Goal: Task Accomplishment & Management: Complete application form

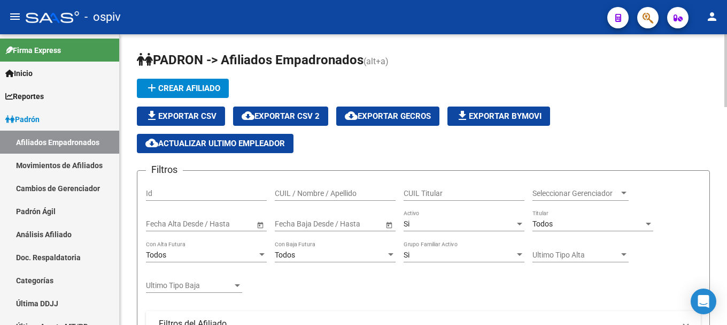
scroll to position [53, 0]
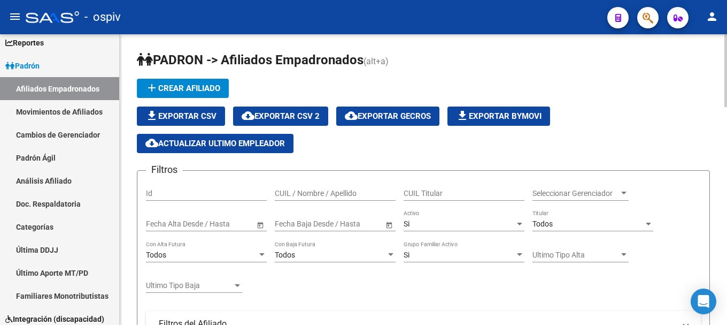
click at [315, 117] on span "cloud_download Exportar CSV 2" at bounding box center [281, 116] width 78 height 10
click at [299, 115] on span "cloud_download Exportar CSV 2" at bounding box center [281, 116] width 78 height 10
click at [350, 132] on div "file_download Exportar CSV cloud_download Exportar CSV 2 cloud_download Exporta…" at bounding box center [423, 129] width 573 height 47
drag, startPoint x: 501, startPoint y: 155, endPoint x: 497, endPoint y: 145, distance: 10.5
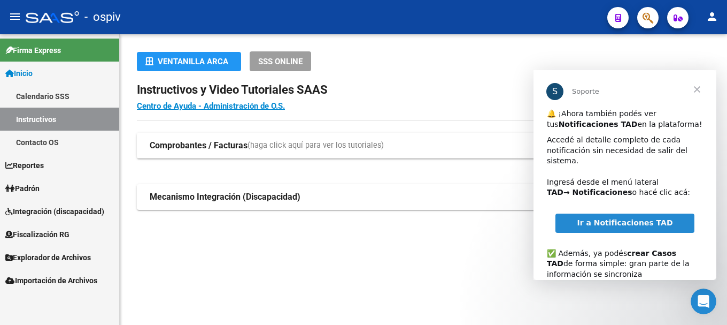
drag, startPoint x: 295, startPoint y: 260, endPoint x: 118, endPoint y: 191, distance: 189.6
click at [294, 260] on div "Ventanilla ARCA SSS ONLINE Instructivos y Video Tutoriales SAAS Centro de Ayuda…" at bounding box center [423, 147] width 607 height 227
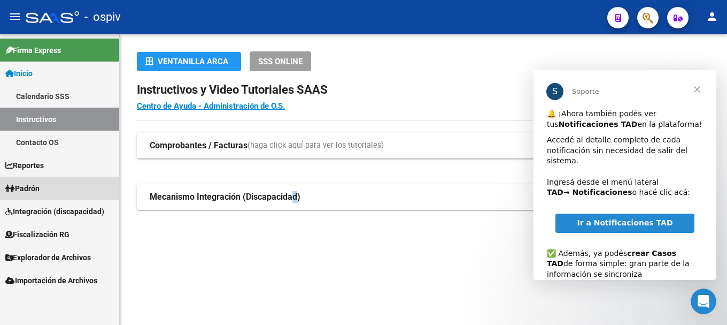
click at [52, 180] on link "Padrón" at bounding box center [59, 187] width 119 height 23
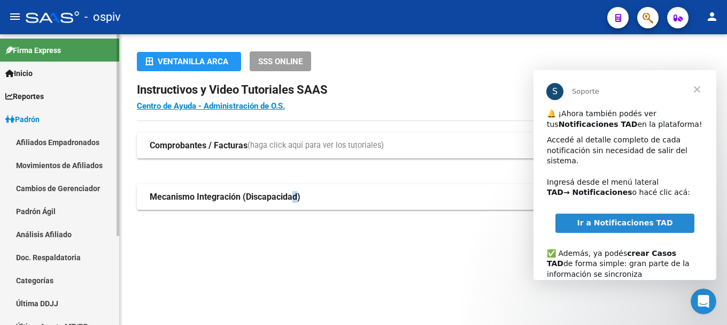
click at [71, 141] on link "Afiliados Empadronados" at bounding box center [59, 141] width 119 height 23
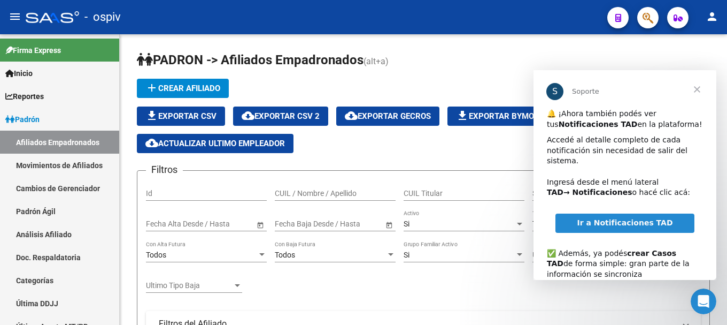
click at [697, 89] on span "Cerrar" at bounding box center [697, 89] width 38 height 38
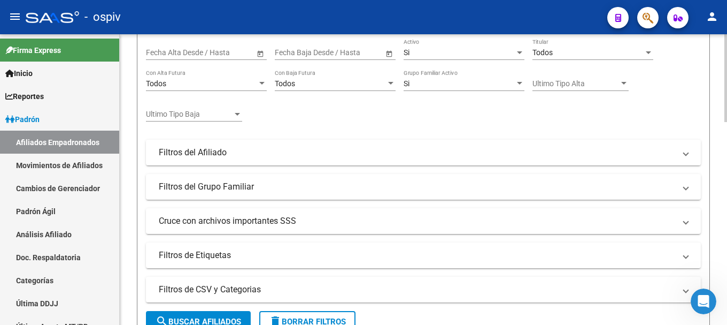
scroll to position [160, 0]
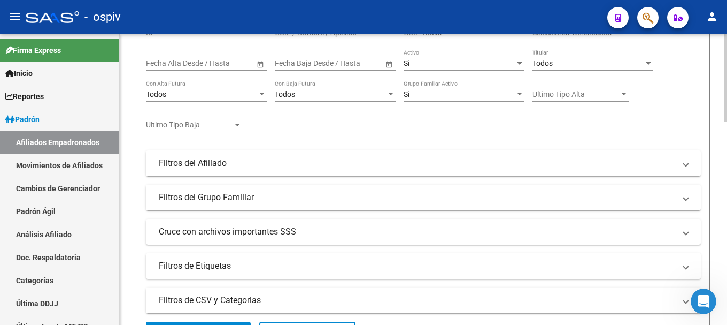
click at [245, 266] on mat-panel-title "Filtros de Etiquetas" at bounding box center [417, 266] width 516 height 12
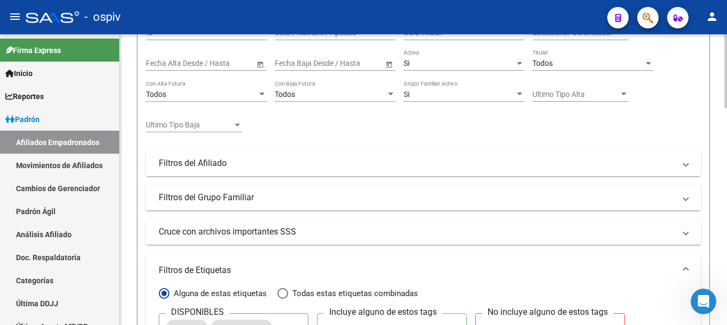
scroll to position [214, 0]
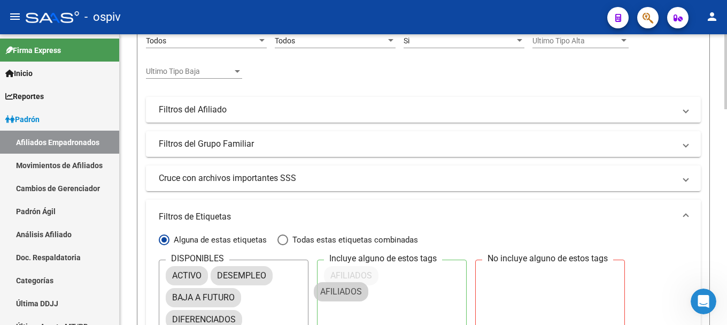
drag, startPoint x: 193, startPoint y: 298, endPoint x: 360, endPoint y: 289, distance: 167.6
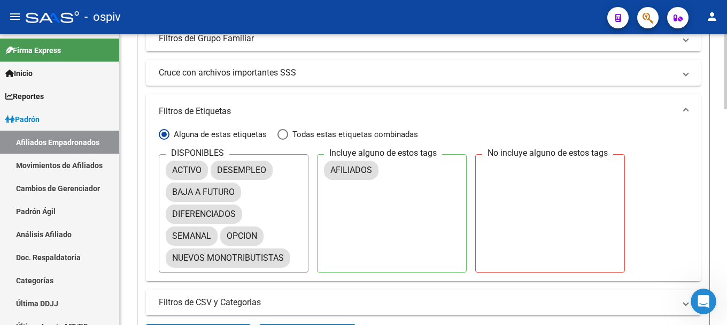
scroll to position [321, 0]
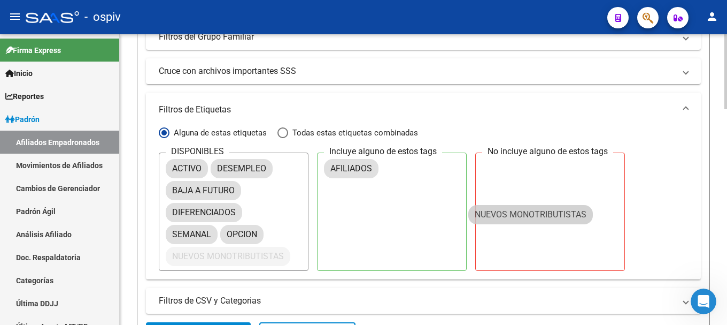
drag, startPoint x: 269, startPoint y: 260, endPoint x: 604, endPoint y: 204, distance: 339.4
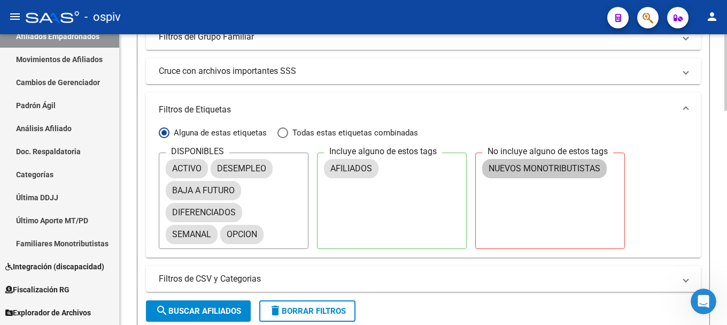
scroll to position [107, 0]
click at [209, 310] on span "search Buscar Afiliados" at bounding box center [199, 311] width 86 height 10
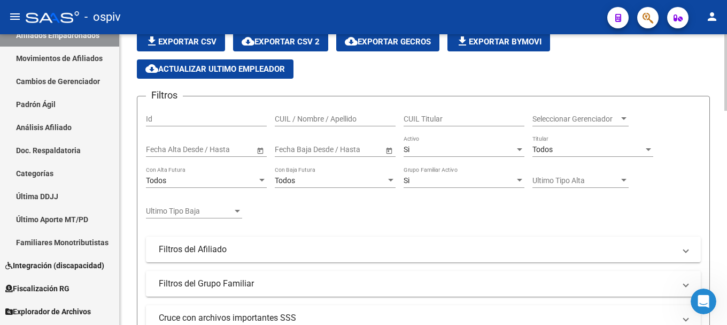
scroll to position [11, 0]
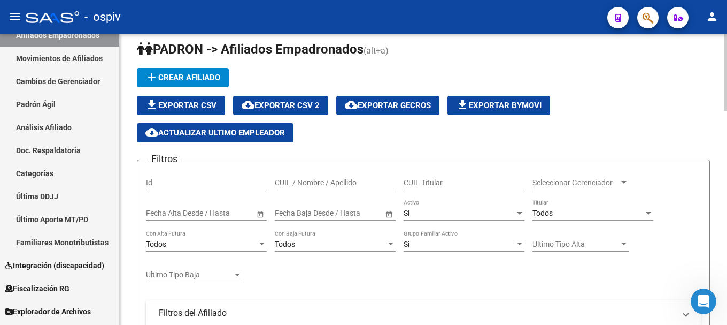
click at [312, 100] on button "cloud_download Exportar CSV 2" at bounding box center [280, 105] width 95 height 19
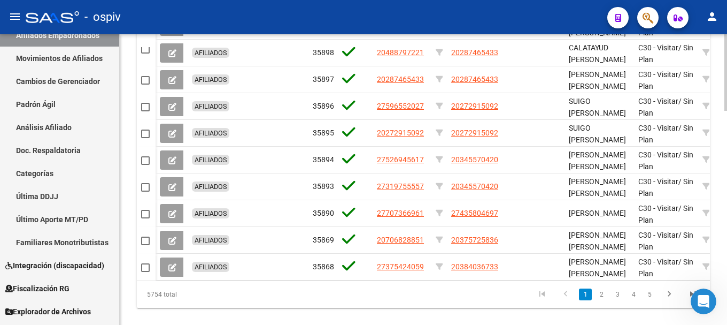
scroll to position [813, 0]
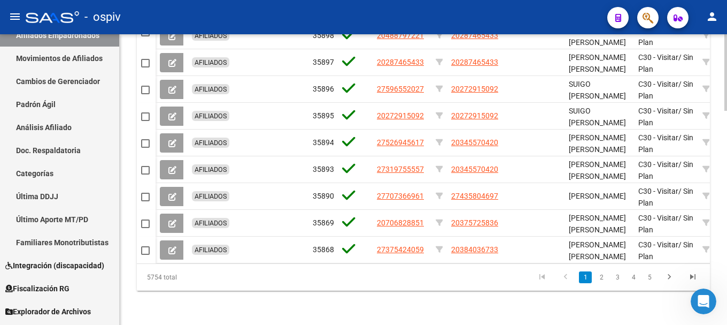
drag, startPoint x: 148, startPoint y: 280, endPoint x: 176, endPoint y: 279, distance: 28.4
click at [176, 279] on div "5754 total" at bounding box center [193, 277] width 113 height 27
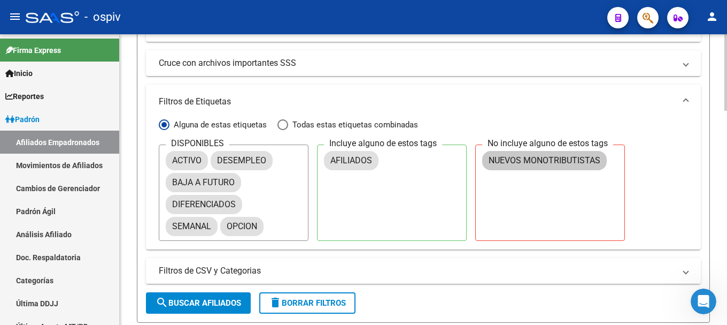
scroll to position [331, 0]
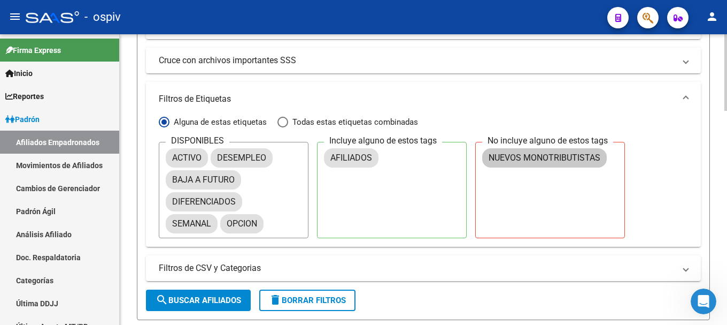
click at [236, 299] on span "search Buscar Afiliados" at bounding box center [199, 300] width 86 height 10
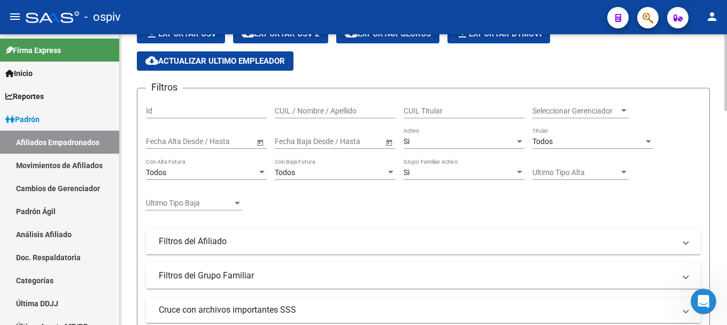
scroll to position [0, 0]
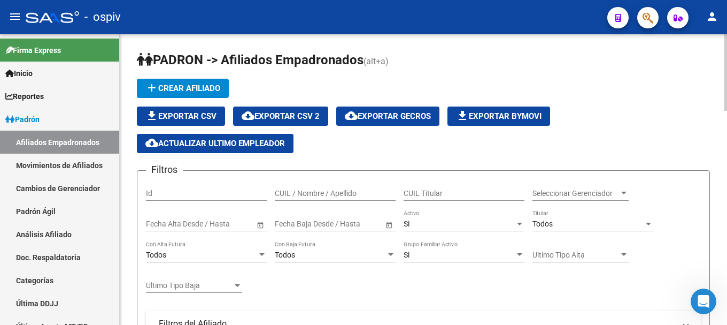
click at [304, 119] on span "cloud_download Exportar CSV 2" at bounding box center [281, 116] width 78 height 10
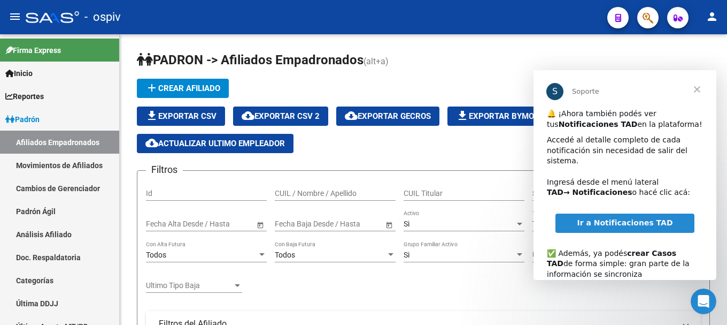
click at [703, 86] on span "Cerrar" at bounding box center [697, 89] width 38 height 38
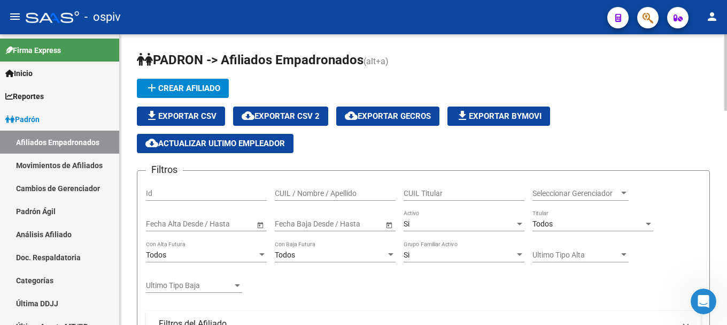
click at [316, 117] on span "cloud_download Exportar CSV 2" at bounding box center [281, 116] width 78 height 10
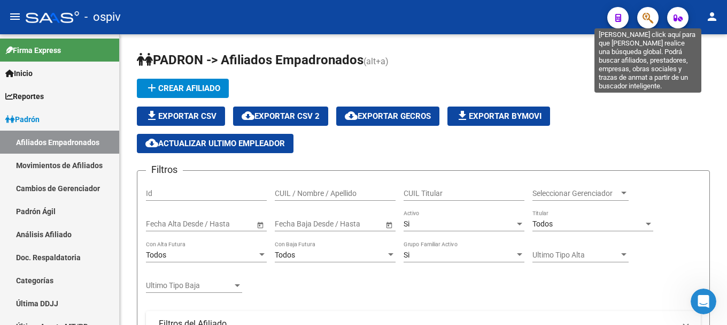
click at [651, 17] on icon "button" at bounding box center [648, 18] width 11 height 12
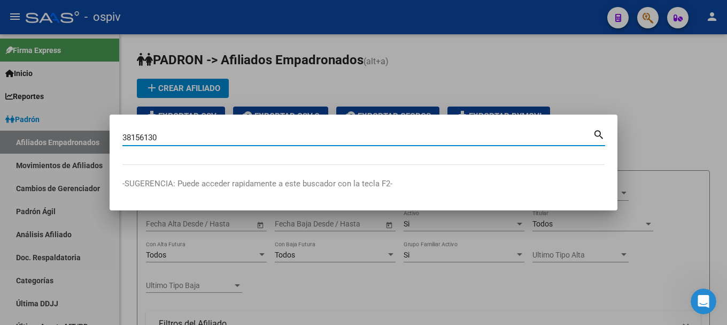
type input "38156130"
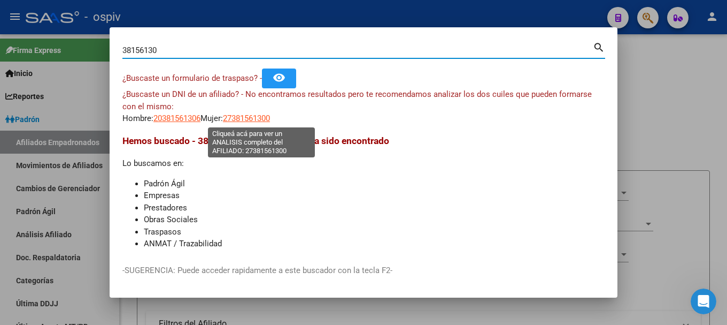
click at [252, 118] on span "27381561300" at bounding box center [246, 118] width 47 height 10
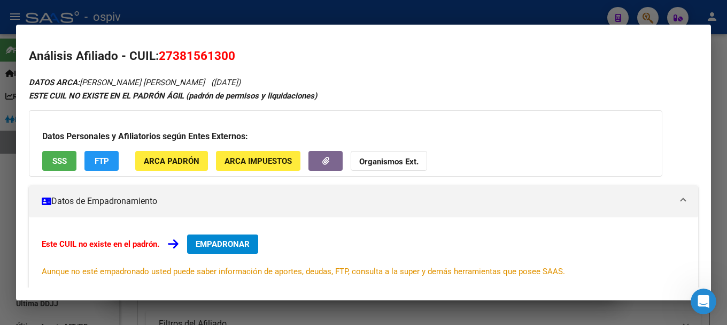
click at [0, 189] on div at bounding box center [363, 162] width 727 height 325
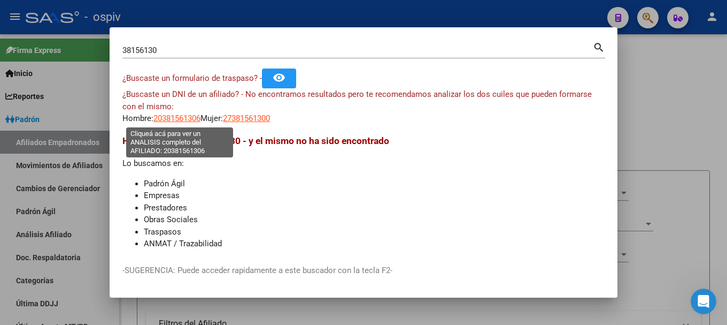
click at [178, 116] on span "20381561306" at bounding box center [176, 118] width 47 height 10
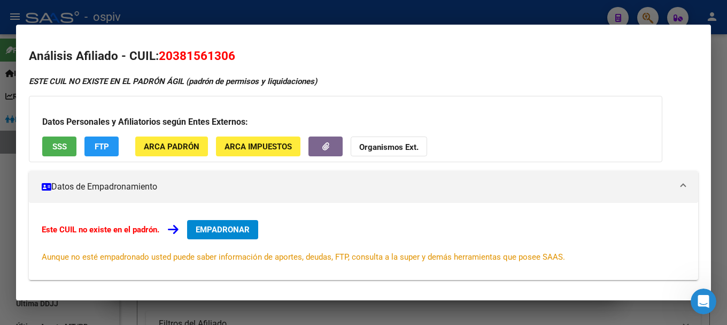
click at [0, 179] on div at bounding box center [363, 162] width 727 height 325
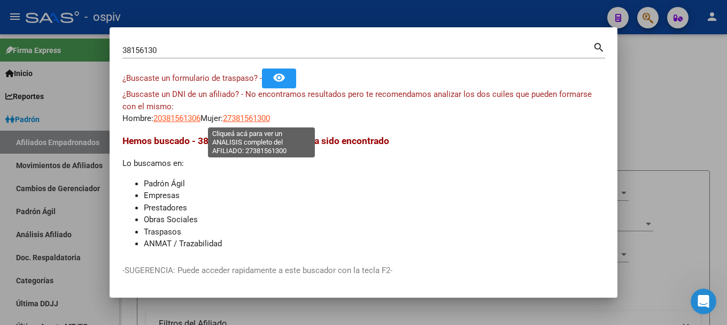
click at [256, 114] on span "27381561300" at bounding box center [246, 118] width 47 height 10
type textarea "27381561300"
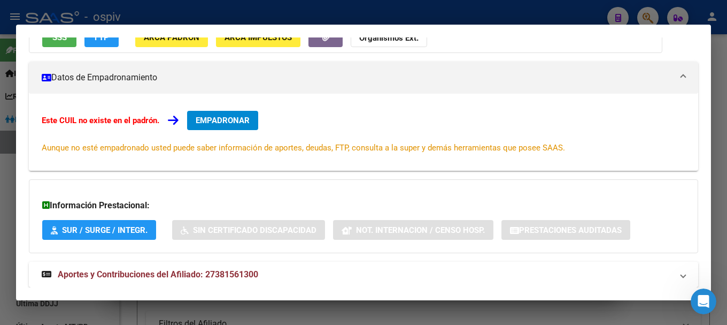
scroll to position [148, 0]
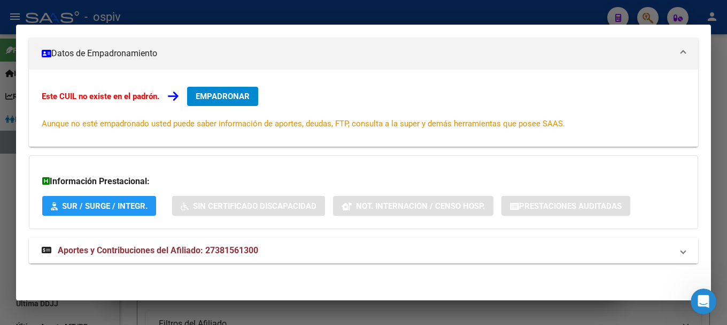
click at [195, 249] on span "Aportes y Contribuciones del Afiliado: 27381561300" at bounding box center [158, 250] width 200 height 10
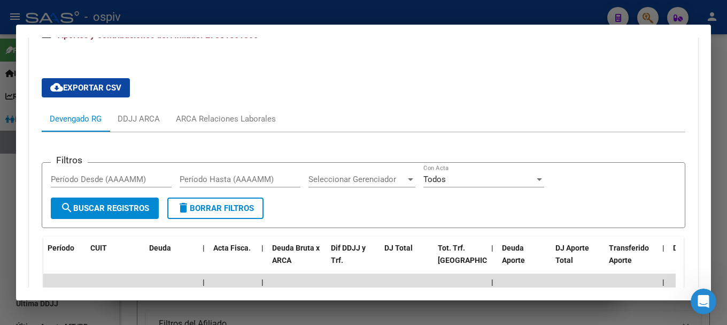
scroll to position [128, 0]
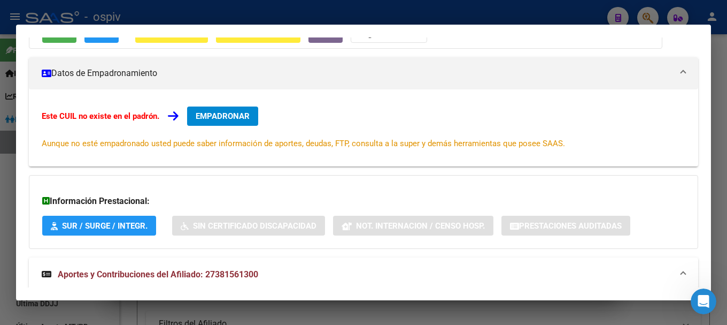
click at [649, 14] on div at bounding box center [363, 162] width 727 height 325
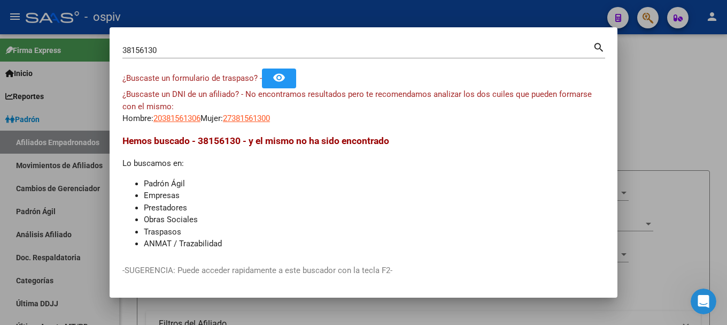
drag, startPoint x: 197, startPoint y: 57, endPoint x: 0, endPoint y: 50, distance: 196.9
click at [0, 50] on div "38156130 Buscar (apellido, dni, cuil, nro traspaso, cuit, obra social) search ¿…" at bounding box center [363, 162] width 727 height 325
click at [121, 57] on mat-dialog-content "38156130 Buscar (apellido, dni, cuil, nro traspaso, cuit, obra social) search ¿…" at bounding box center [364, 145] width 508 height 211
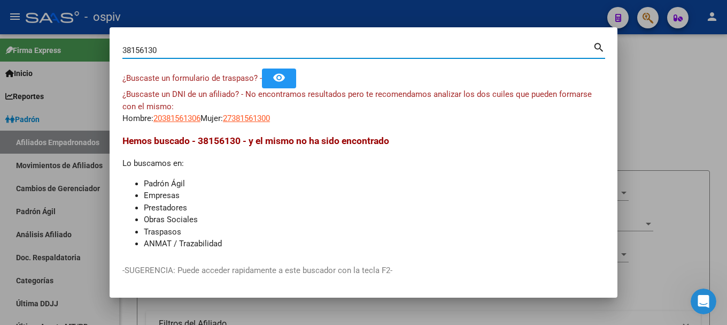
click at [180, 53] on input "38156130" at bounding box center [357, 50] width 471 height 10
drag, startPoint x: 178, startPoint y: 53, endPoint x: 88, endPoint y: 55, distance: 90.4
click at [88, 55] on div "38156130 Buscar (apellido, dni, cuil, nro traspaso, cuit, obra social) search ¿…" at bounding box center [363, 162] width 727 height 325
type input "33713066"
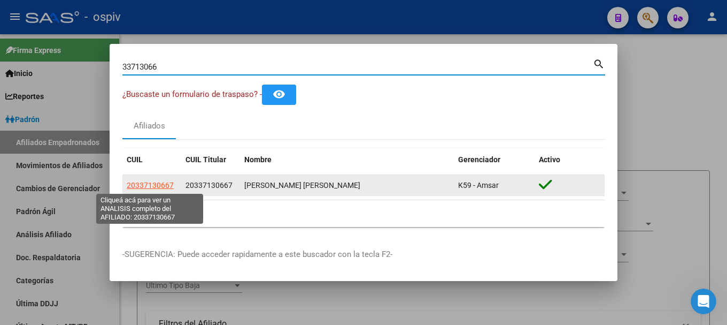
click at [153, 187] on span "20337130667" at bounding box center [150, 185] width 47 height 9
type textarea "20337130667"
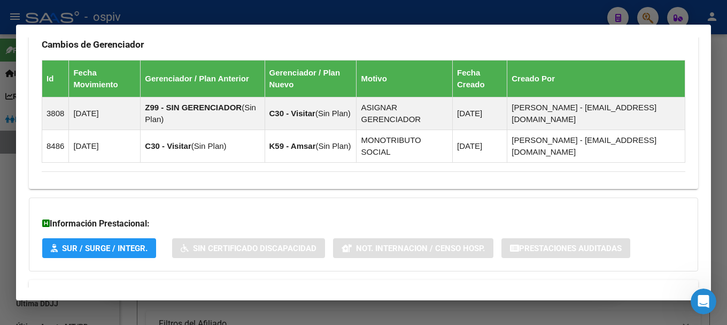
scroll to position [685, 0]
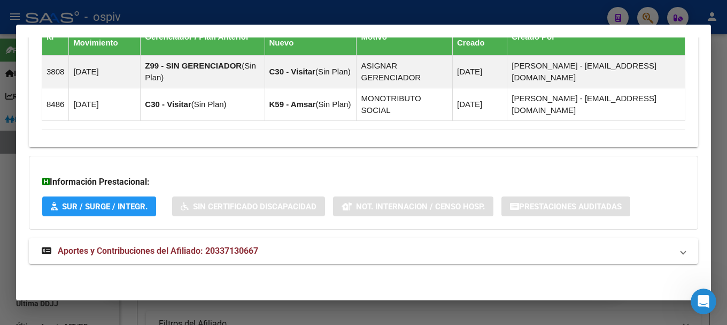
click at [641, 11] on div at bounding box center [363, 162] width 727 height 325
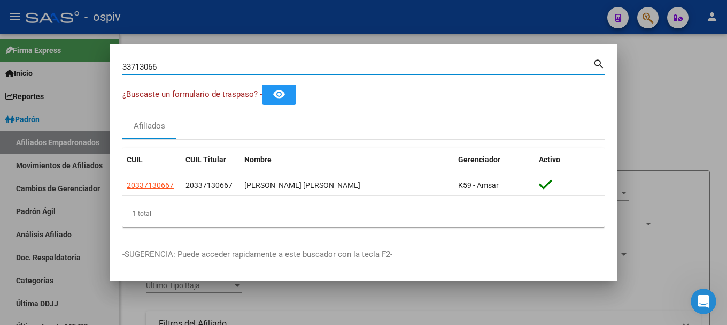
drag, startPoint x: 163, startPoint y: 71, endPoint x: 114, endPoint y: 66, distance: 49.4
click at [116, 67] on mat-dialog-content "33713066 Buscar (apellido, dni, cuil, nro traspaso, cuit, obra social) search ¿…" at bounding box center [364, 146] width 508 height 179
type input "32216393"
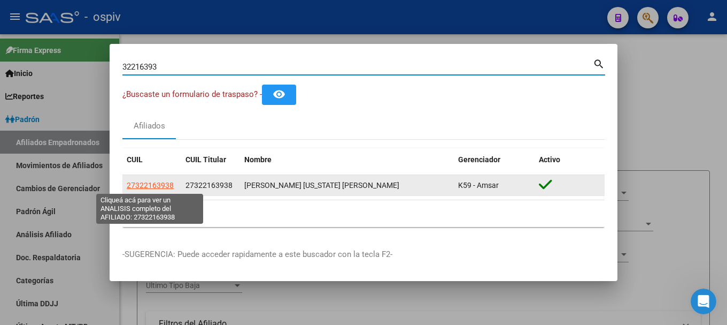
click at [145, 181] on span "27322163938" at bounding box center [150, 185] width 47 height 9
type textarea "27322163938"
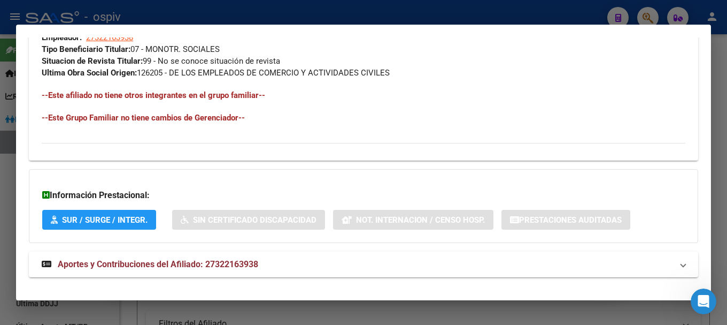
scroll to position [574, 0]
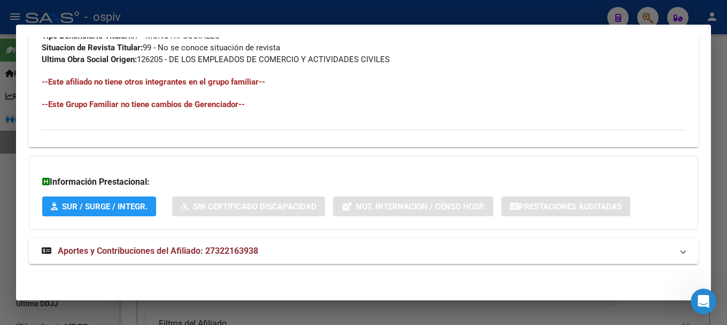
click at [168, 242] on mat-expansion-panel-header "Aportes y Contribuciones del Afiliado: 27322163938" at bounding box center [363, 251] width 669 height 26
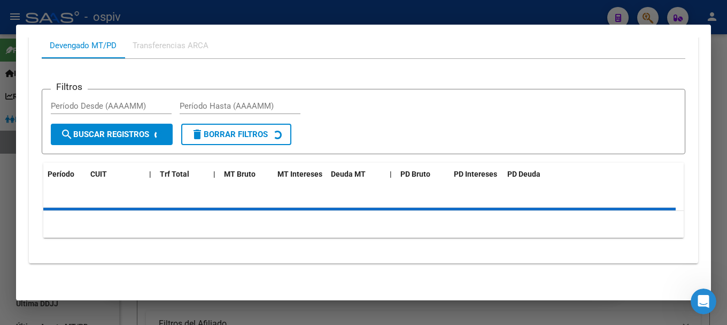
scroll to position [867, 0]
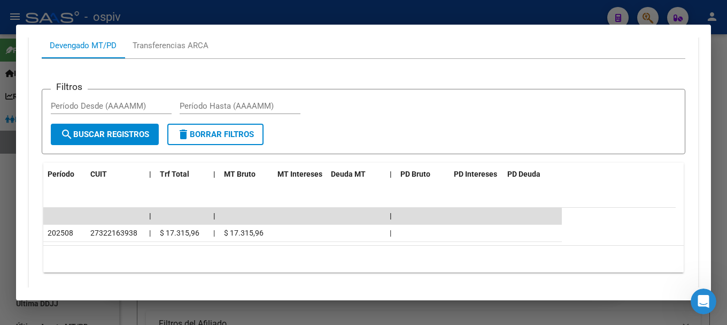
click at [0, 218] on div at bounding box center [363, 162] width 727 height 325
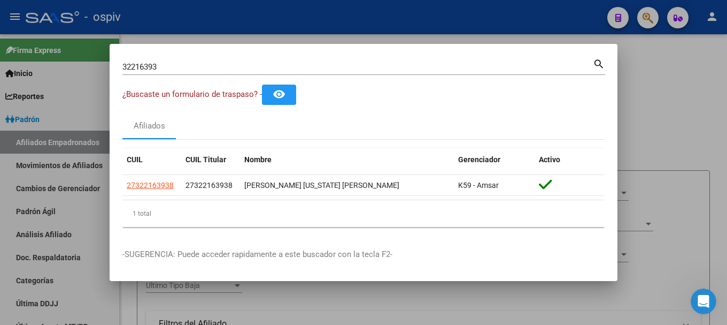
click at [6, 190] on div at bounding box center [363, 162] width 727 height 325
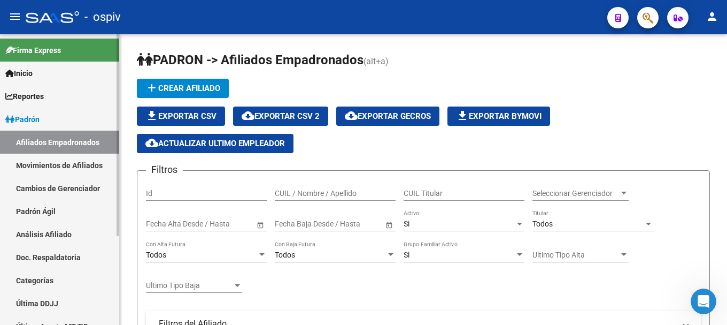
click at [40, 136] on link "Afiliados Empadronados" at bounding box center [59, 141] width 119 height 23
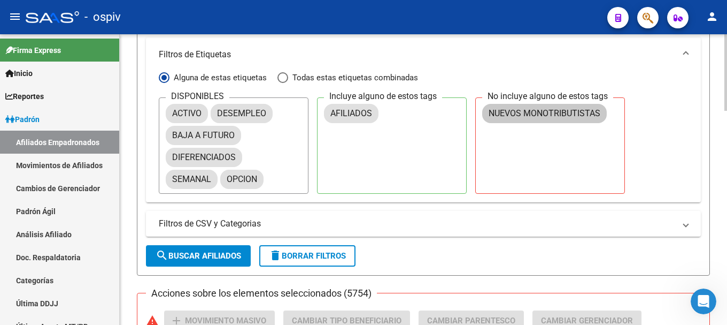
scroll to position [428, 0]
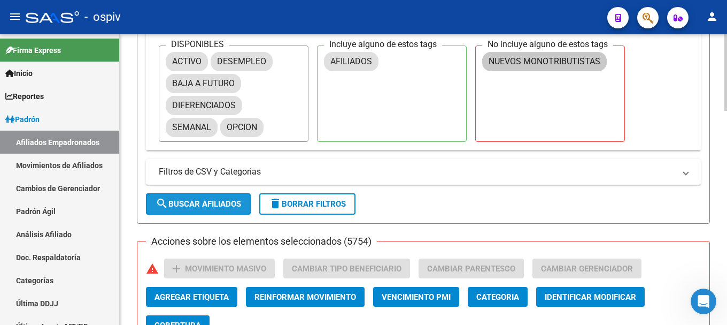
click at [218, 198] on button "search Buscar Afiliados" at bounding box center [198, 203] width 105 height 21
checkbox input "false"
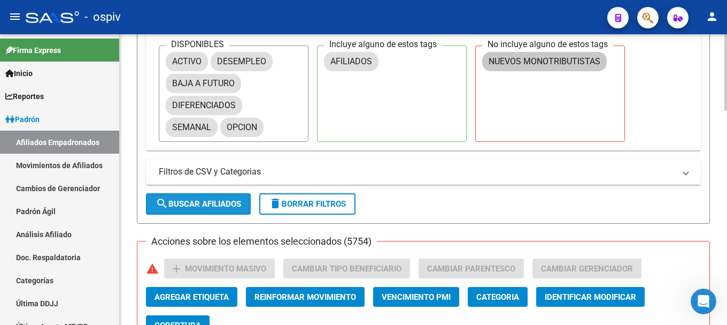
checkbox input "false"
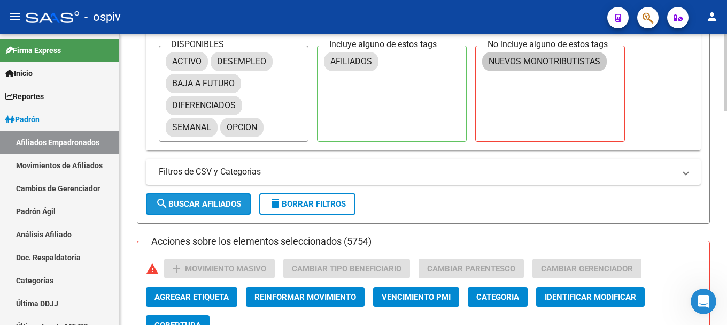
checkbox input "false"
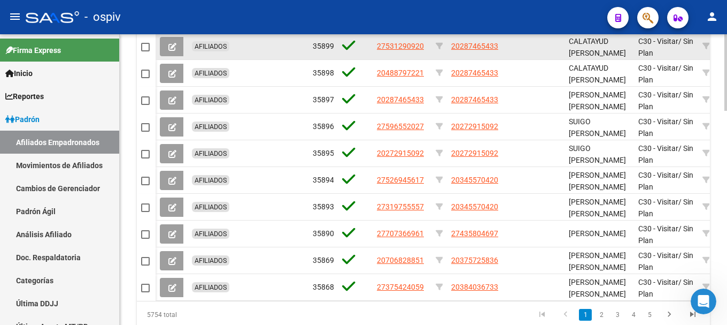
scroll to position [706, 0]
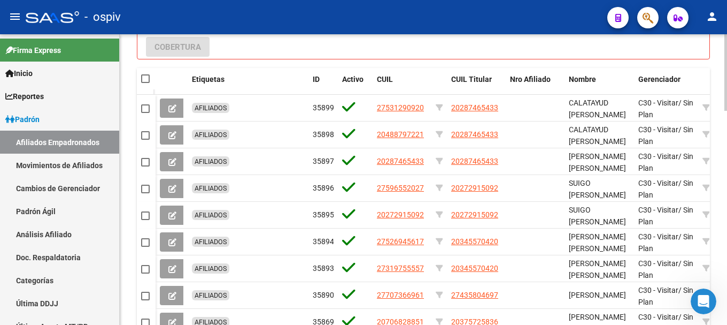
click at [149, 76] on span at bounding box center [145, 78] width 9 height 9
click at [145, 83] on input "checkbox" at bounding box center [145, 83] width 1 height 1
checkbox input "true"
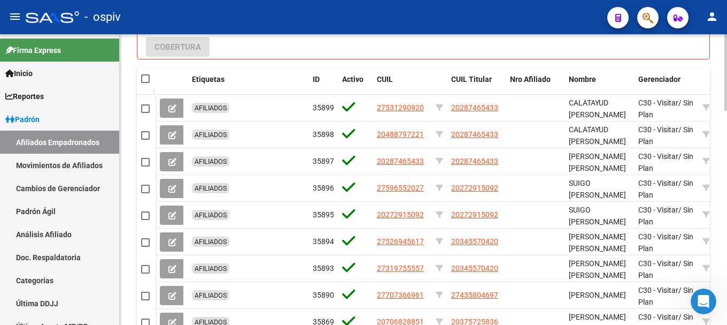
checkbox input "true"
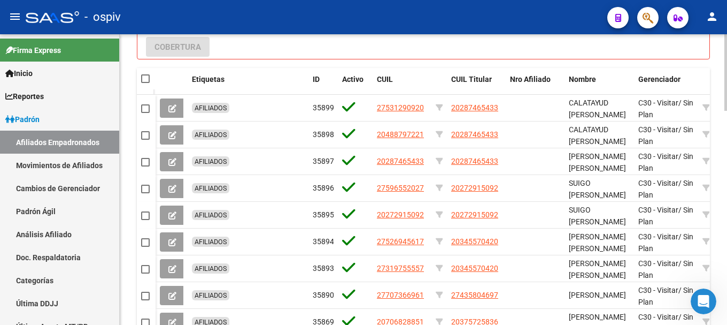
checkbox input "true"
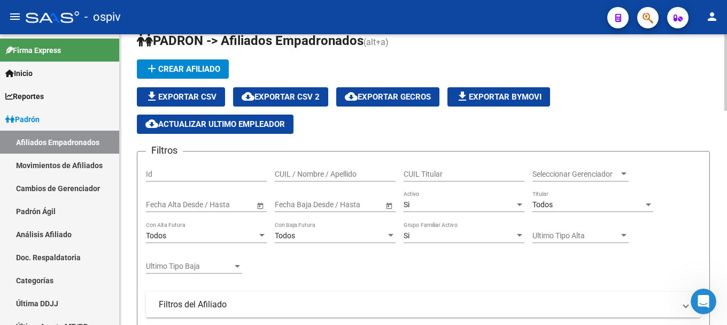
scroll to position [11, 0]
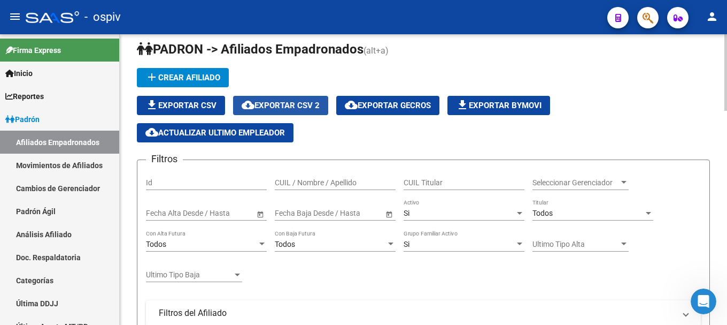
click at [295, 102] on span "cloud_download Exportar CSV 2" at bounding box center [281, 106] width 78 height 10
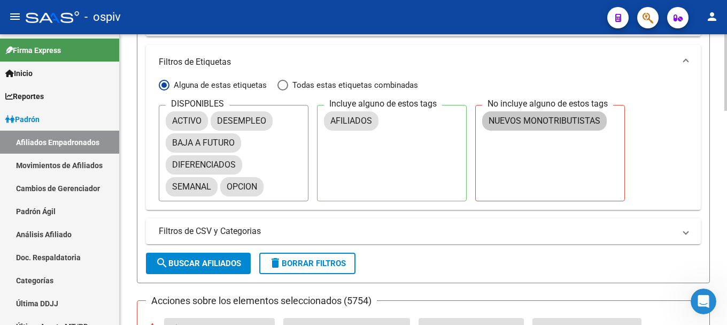
scroll to position [385, 0]
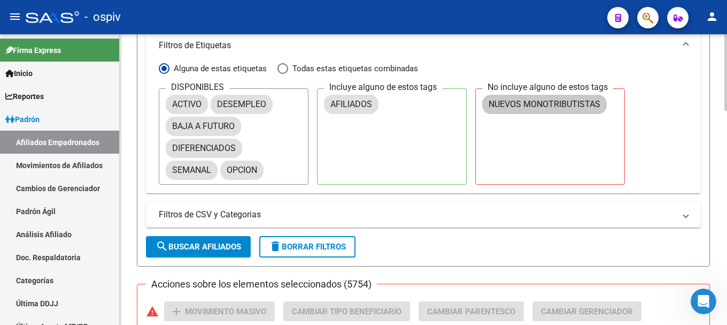
click at [652, 108] on div "DISPONIBLES ACTIVO DESEMPLEO BAJA A FUTURO DIFERENCIADOS SEMANAL OPCION Incluye…" at bounding box center [423, 136] width 529 height 96
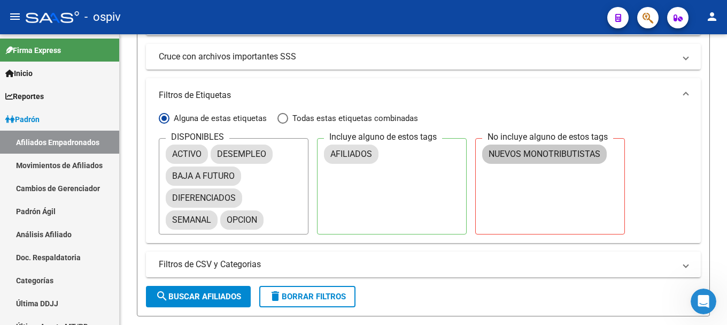
scroll to position [331, 0]
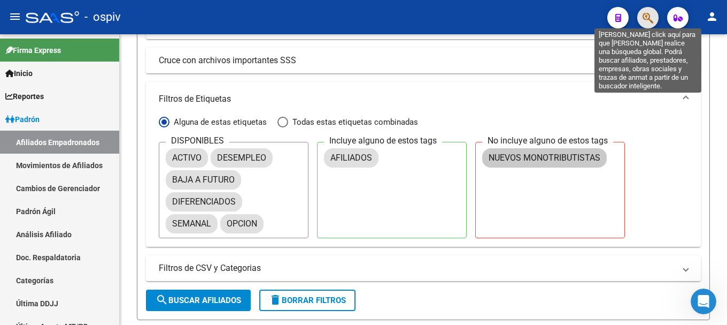
click at [651, 18] on icon "button" at bounding box center [648, 18] width 11 height 12
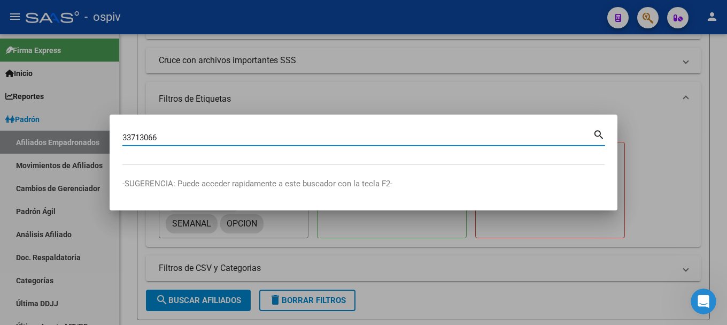
type input "33713066"
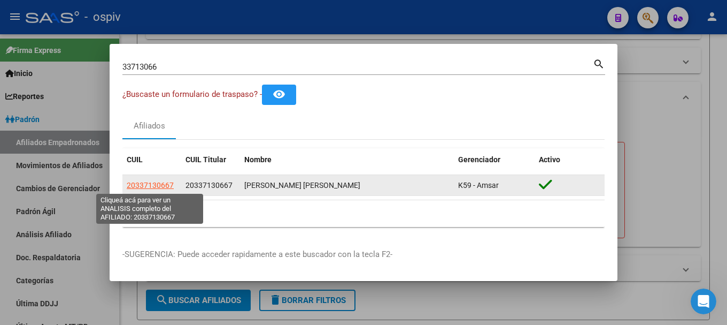
click at [158, 186] on span "20337130667" at bounding box center [150, 185] width 47 height 9
type textarea "20337130667"
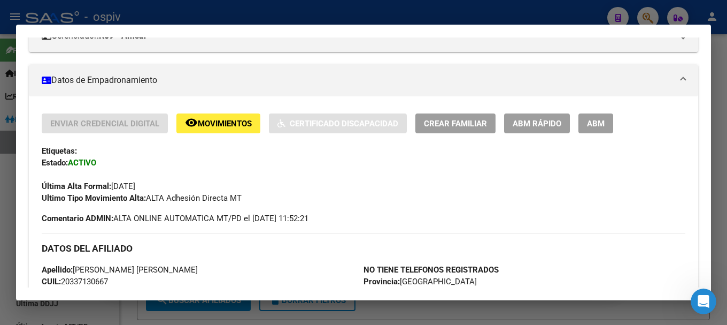
scroll to position [163, 0]
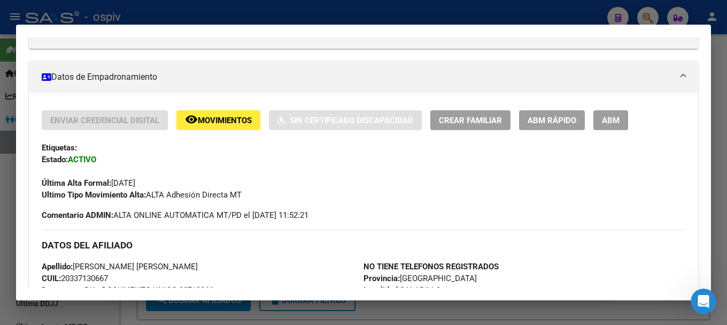
click at [618, 123] on span "ABM" at bounding box center [611, 120] width 18 height 10
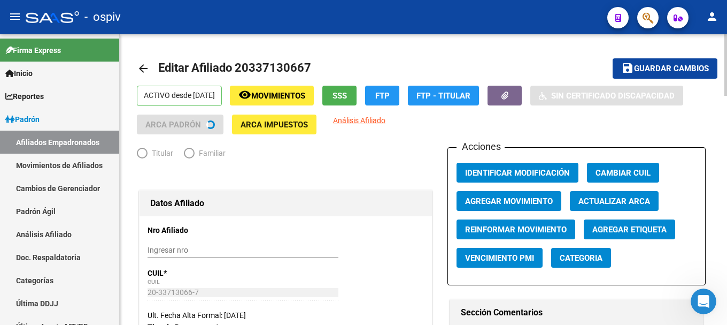
radio input "true"
type input "20-33713066-7"
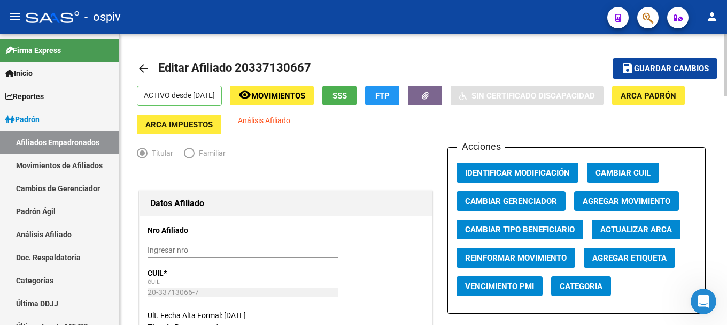
click at [661, 70] on span "Guardar cambios" at bounding box center [671, 69] width 75 height 10
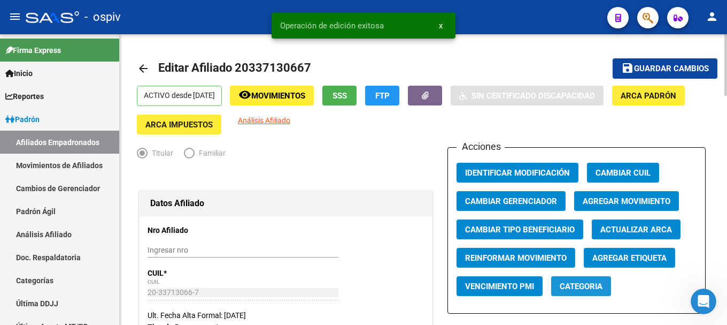
click at [576, 282] on span "Categoria" at bounding box center [581, 286] width 43 height 10
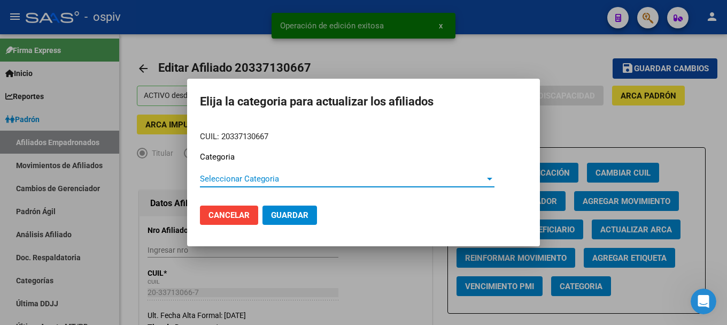
click at [245, 182] on span "Seleccionar Categoria" at bounding box center [342, 179] width 285 height 10
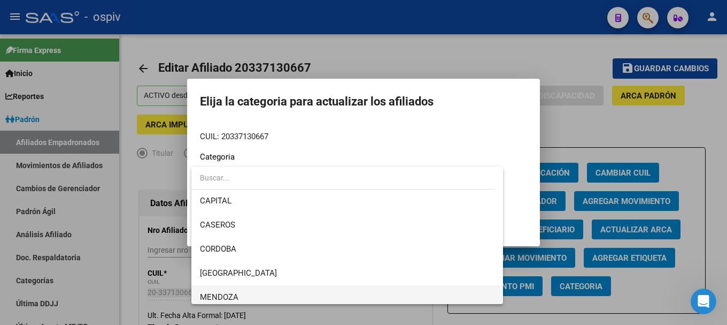
scroll to position [53, 0]
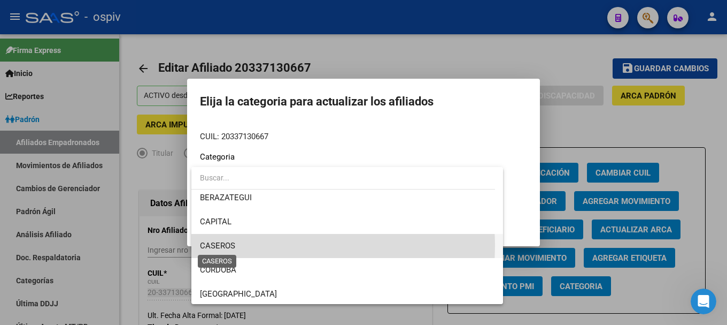
click at [219, 245] on span "CASEROS" at bounding box center [217, 246] width 35 height 10
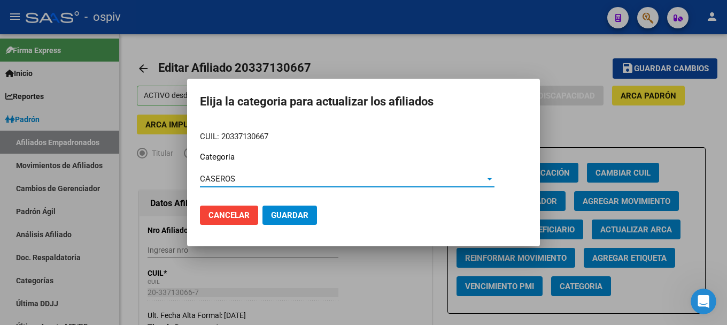
click at [291, 218] on span "Guardar" at bounding box center [289, 215] width 37 height 10
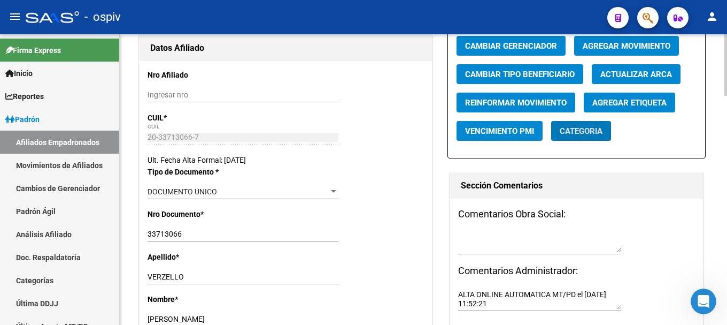
scroll to position [0, 0]
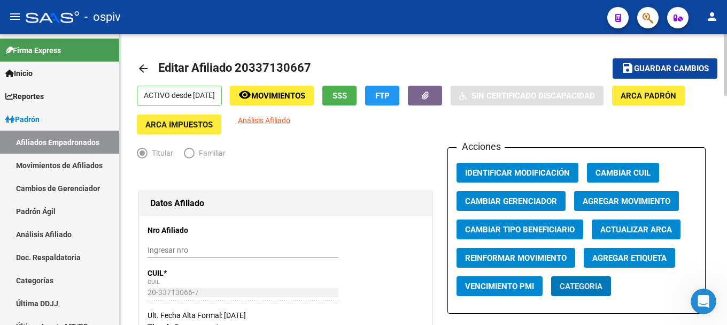
click at [610, 262] on span "Agregar Etiqueta" at bounding box center [629, 258] width 74 height 10
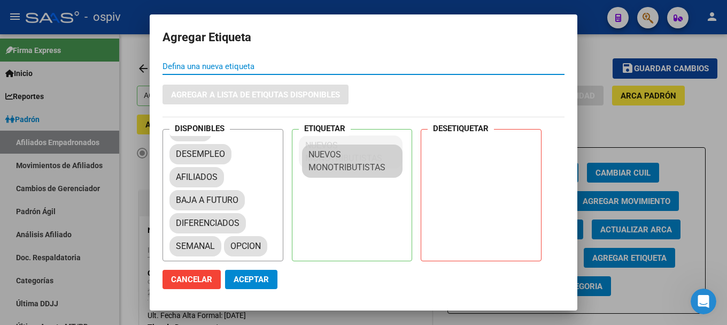
scroll to position [14, 0]
drag, startPoint x: 206, startPoint y: 244, endPoint x: 329, endPoint y: 143, distance: 158.8
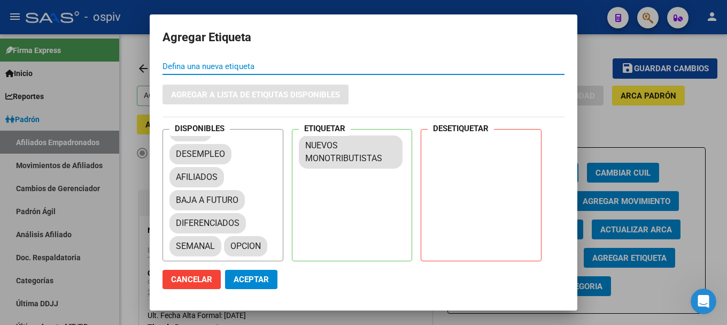
drag, startPoint x: 251, startPoint y: 274, endPoint x: 265, endPoint y: 270, distance: 15.1
click at [251, 275] on span "Aceptar" at bounding box center [251, 279] width 35 height 10
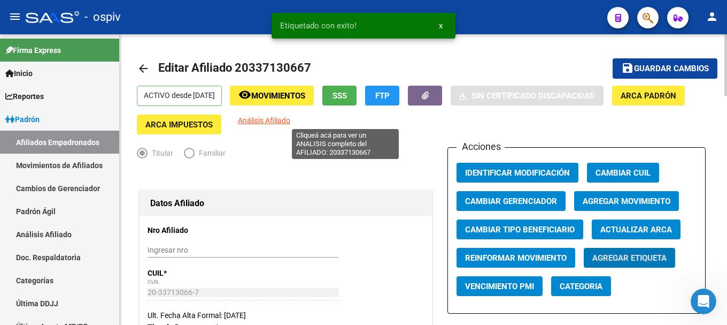
click at [290, 116] on span "Análisis Afiliado" at bounding box center [264, 120] width 52 height 9
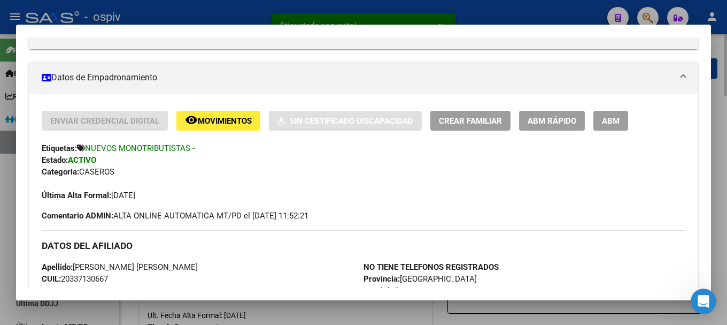
scroll to position [0, 0]
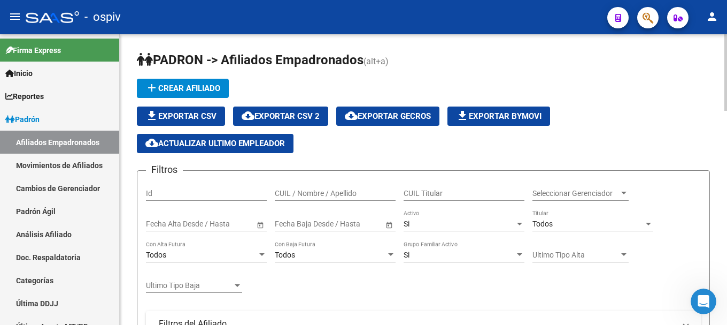
scroll to position [4, 0]
click at [219, 89] on span "add Crear Afiliado" at bounding box center [182, 88] width 75 height 10
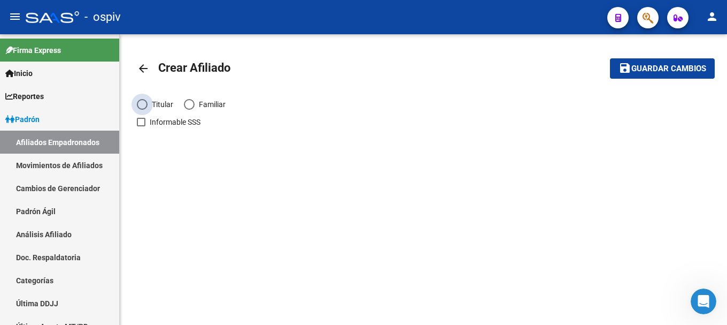
click at [145, 104] on span "Elija una opción" at bounding box center [142, 104] width 11 height 11
click at [145, 104] on input "Titular" at bounding box center [142, 104] width 11 height 11
radio input "true"
checkbox input "true"
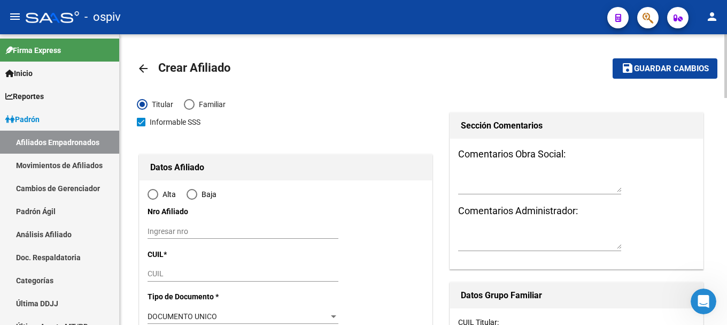
radio input "true"
click at [266, 233] on input "Ingresar nro" at bounding box center [243, 231] width 191 height 9
click at [219, 281] on div "CUIL" at bounding box center [243, 278] width 191 height 24
click at [221, 276] on input "CUIL" at bounding box center [243, 273] width 191 height 9
type input "0"
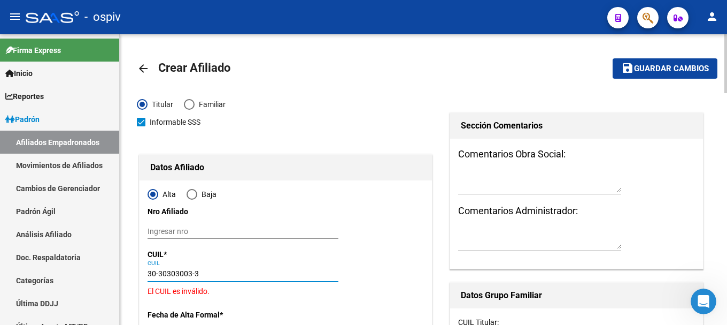
drag, startPoint x: 221, startPoint y: 276, endPoint x: 125, endPoint y: 261, distance: 97.8
type input "30-30303003-3"
click at [268, 227] on input "Ingresar nro" at bounding box center [243, 231] width 191 height 9
drag, startPoint x: 218, startPoint y: 271, endPoint x: 0, endPoint y: 258, distance: 218.0
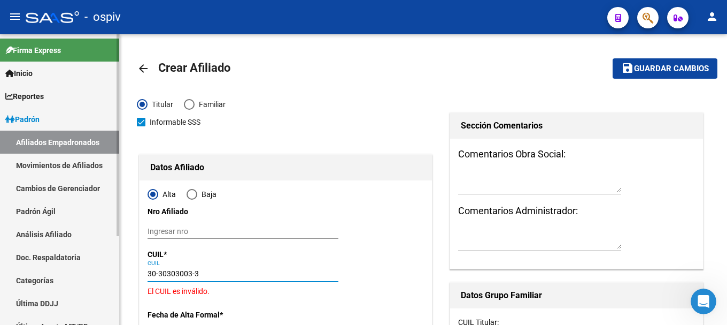
click at [0, 258] on mat-sidenav-container "Firma Express Inicio Calendario SSS Instructivos Contacto OS Reportes Padrón Tr…" at bounding box center [363, 179] width 727 height 290
paste input "20-34071925-6"
type input "20-34071925-6"
type input "34071925"
type input "[PERSON_NAME]"
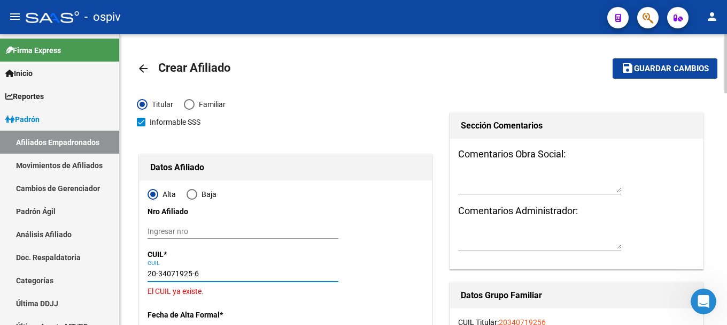
type input "[PERSON_NAME]"
type input "[DATE]"
type input "BERAZATEGUI"
type input "1884"
type input "calle 133 nº"
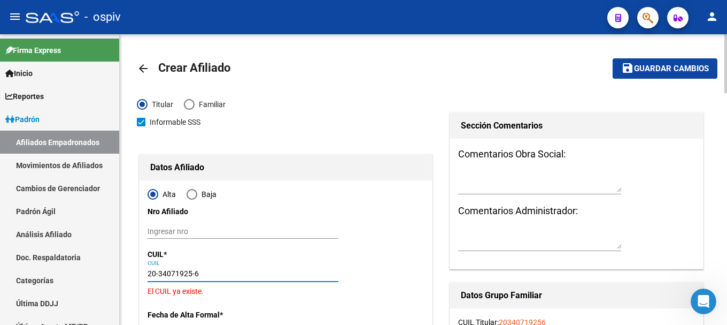
type input "1533"
drag, startPoint x: 168, startPoint y: 268, endPoint x: 0, endPoint y: 268, distance: 167.9
click at [0, 268] on mat-sidenav-container "Firma Express Inicio Calendario SSS Instructivos Contacto OS Reportes Padrón Tr…" at bounding box center [363, 179] width 727 height 290
click at [137, 66] on mat-icon "arrow_back" at bounding box center [143, 68] width 13 height 13
